Goal: Transaction & Acquisition: Purchase product/service

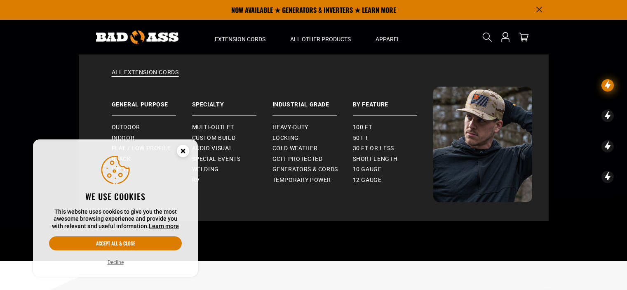
click at [180, 150] on circle "Cookie Consent" at bounding box center [183, 151] width 12 height 12
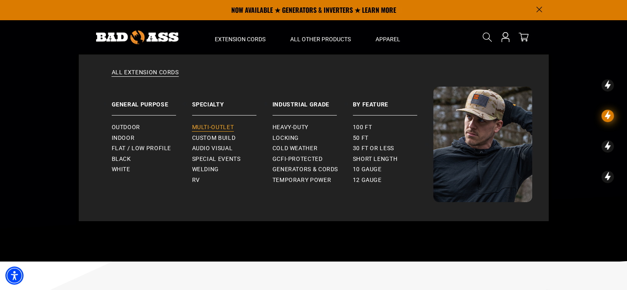
click at [226, 126] on span "Multi-Outlet" at bounding box center [213, 127] width 42 height 7
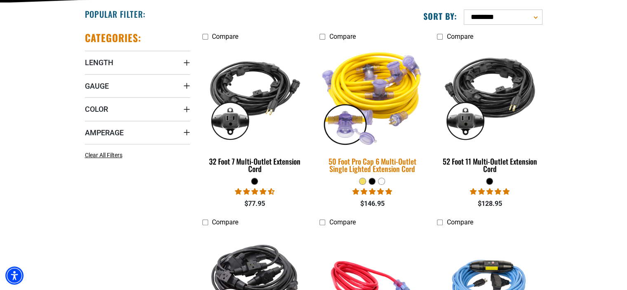
click at [399, 170] on div "50 Foot Pro Cap 6 Multi-Outlet Single Lighted Extension Cord" at bounding box center [371, 164] width 105 height 15
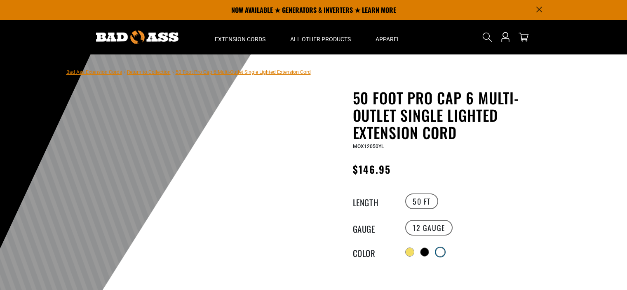
click at [444, 248] on div at bounding box center [440, 252] width 8 height 8
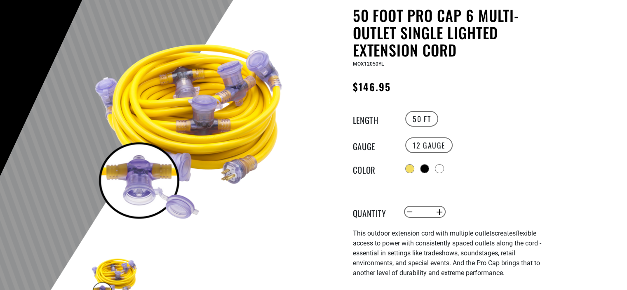
scroll to position [82, 0]
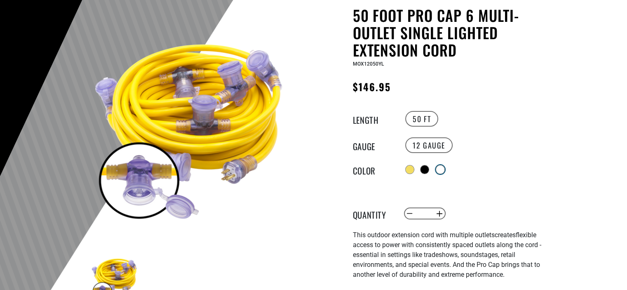
click at [446, 164] on div at bounding box center [479, 169] width 152 height 15
click at [443, 165] on div at bounding box center [440, 169] width 8 height 8
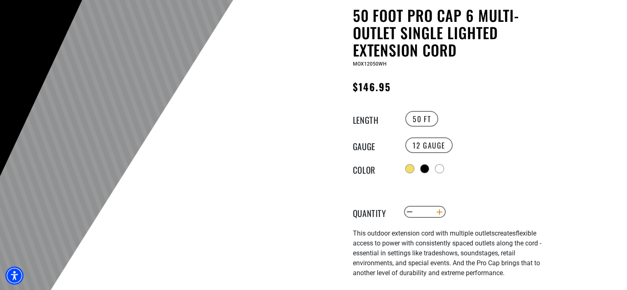
click at [439, 211] on button "Increase quantity for 50 Foot Pro Cap 6 Multi-Outlet Single Lighted Extension C…" at bounding box center [439, 212] width 13 height 14
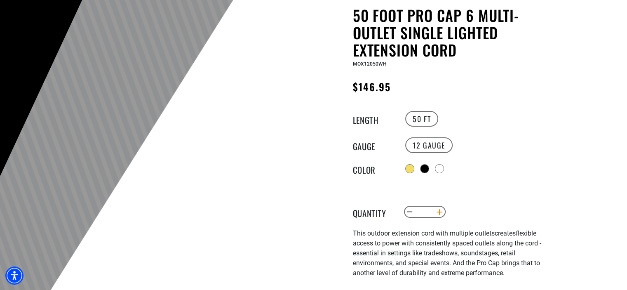
click at [439, 211] on button "Increase quantity for 50 Foot Pro Cap 6 Multi-Outlet Single Lighted Extension C…" at bounding box center [439, 212] width 13 height 14
type input "*"
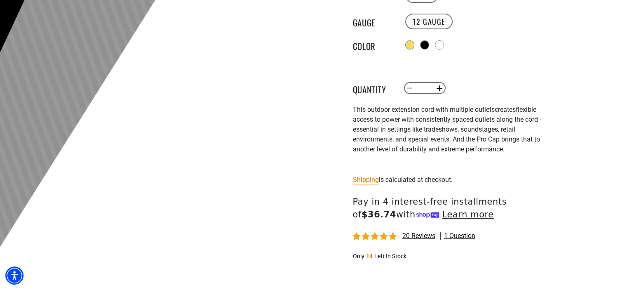
scroll to position [247, 0]
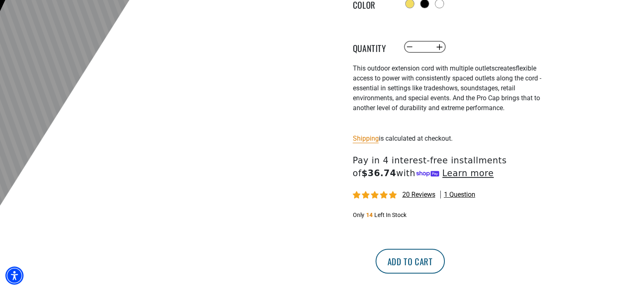
click at [445, 260] on button "Add to cart" at bounding box center [409, 260] width 69 height 25
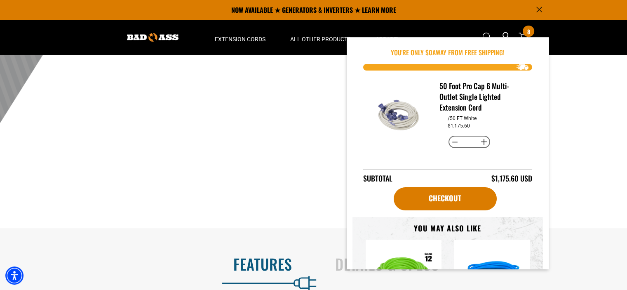
scroll to position [288, 0]
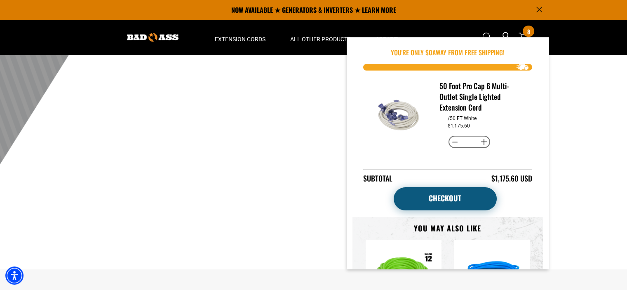
click at [442, 197] on link "Checkout" at bounding box center [444, 198] width 103 height 23
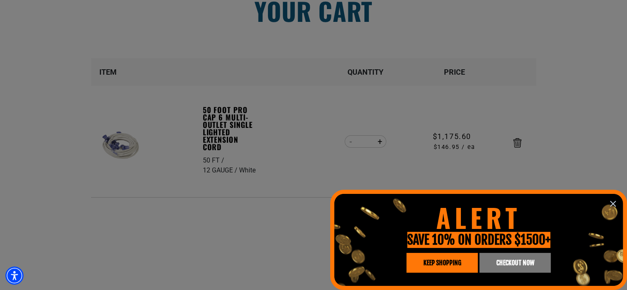
click at [612, 204] on icon "information" at bounding box center [612, 203] width 5 height 5
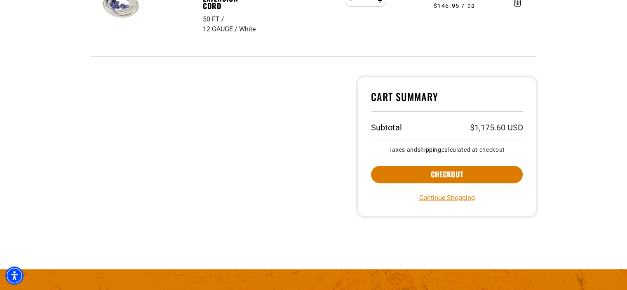
scroll to position [247, 0]
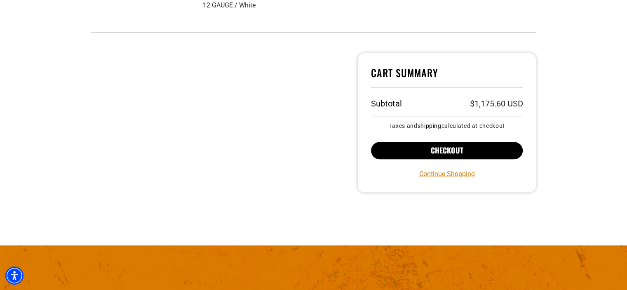
click at [461, 152] on button "Checkout" at bounding box center [447, 150] width 152 height 17
